Goal: Check status: Check status

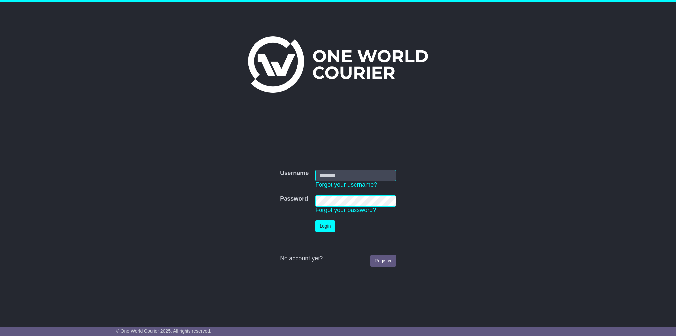
click at [331, 176] on input "Username" at bounding box center [355, 176] width 81 height 12
type input "**********"
click at [315, 220] on button "Login" at bounding box center [325, 226] width 20 height 12
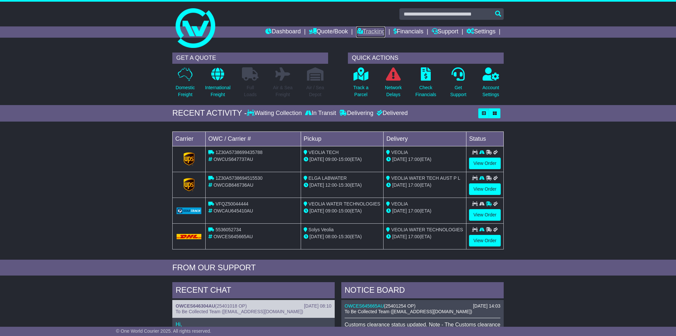
click at [366, 31] on link "Tracking" at bounding box center [370, 31] width 29 height 11
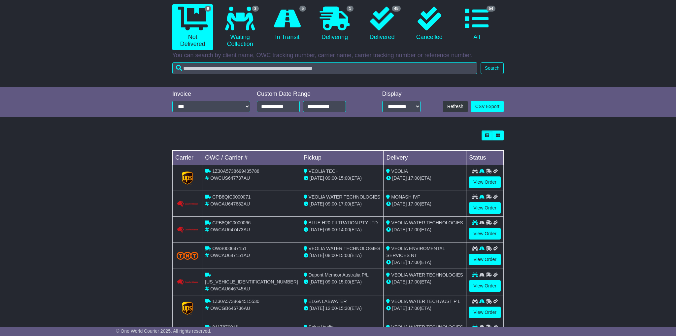
scroll to position [67, 0]
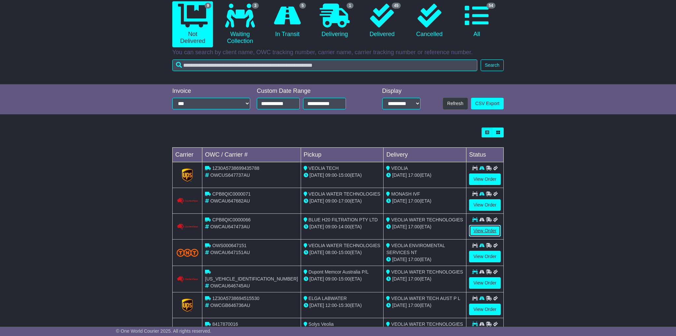
click at [477, 230] on link "View Order" at bounding box center [485, 231] width 32 height 12
